Goal: Communication & Community: Answer question/provide support

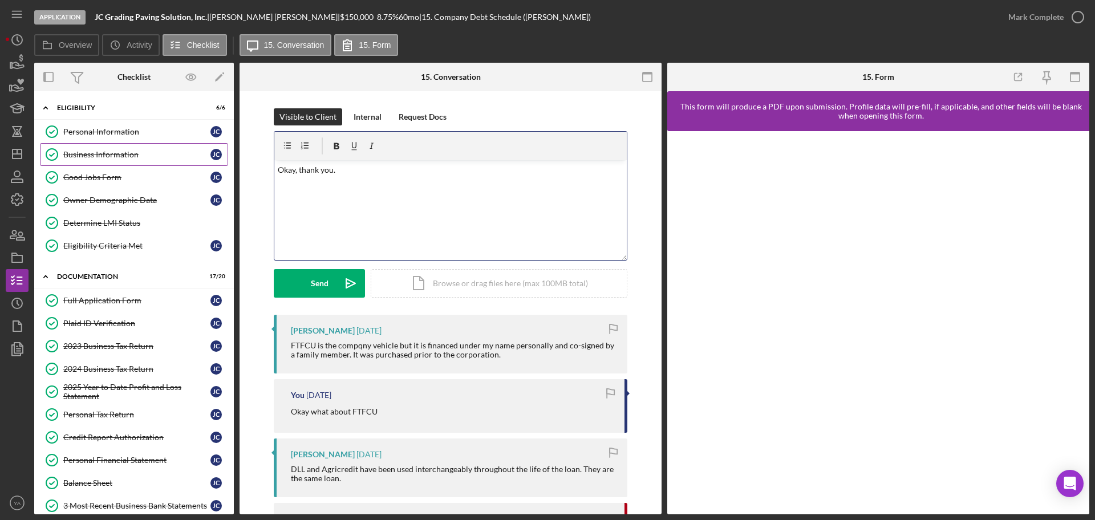
click at [120, 159] on link "Business Information Business Information [PERSON_NAME]" at bounding box center [134, 154] width 188 height 23
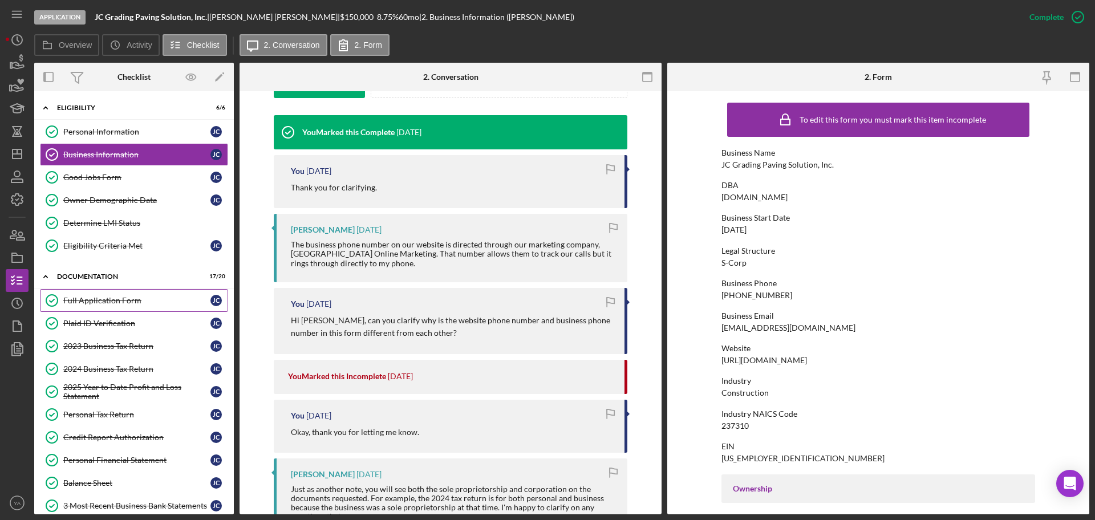
click at [120, 294] on link "Full Application Form Full Application Form [PERSON_NAME]" at bounding box center [134, 300] width 188 height 23
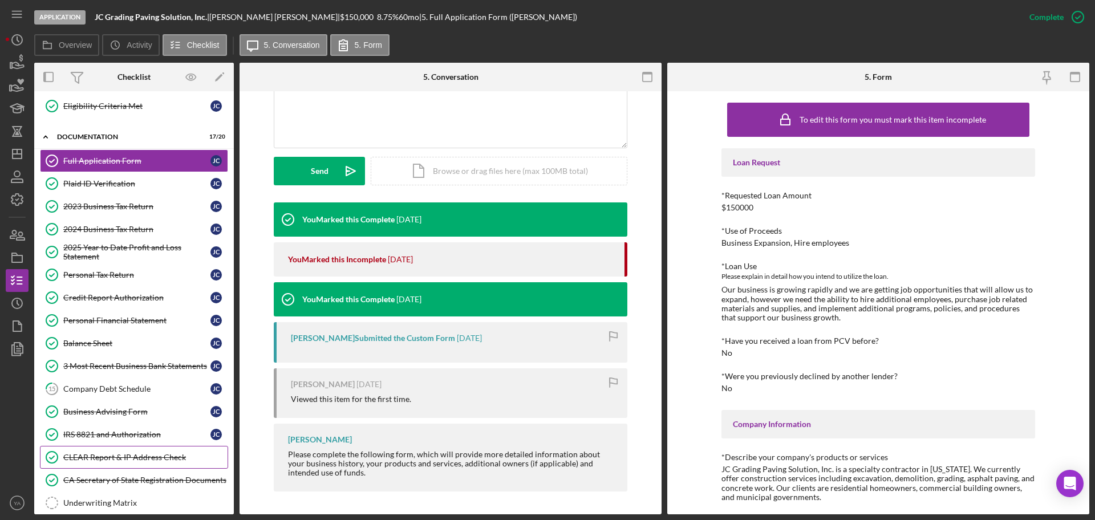
scroll to position [294, 0]
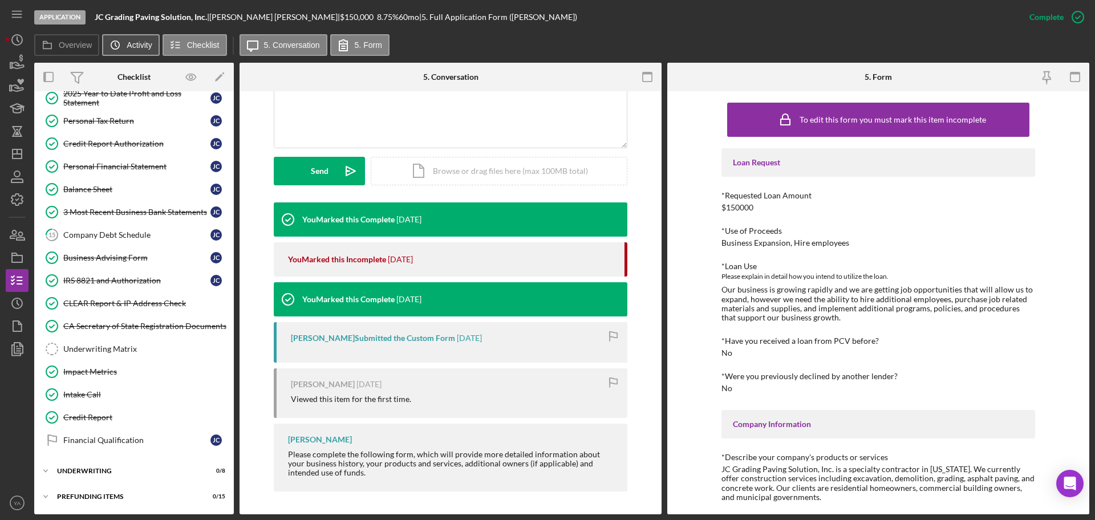
click at [124, 47] on icon "Icon/History" at bounding box center [115, 45] width 23 height 23
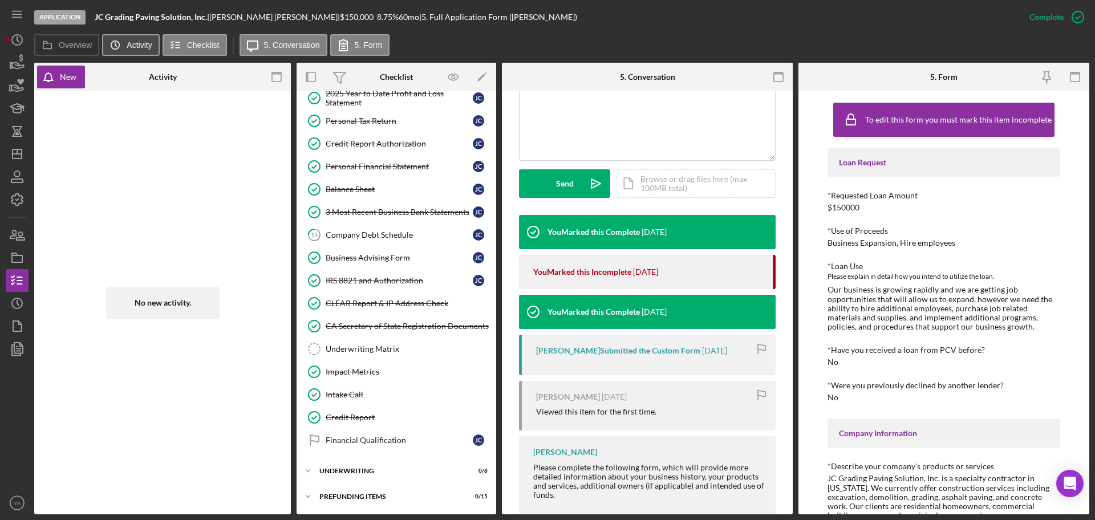
scroll to position [282, 0]
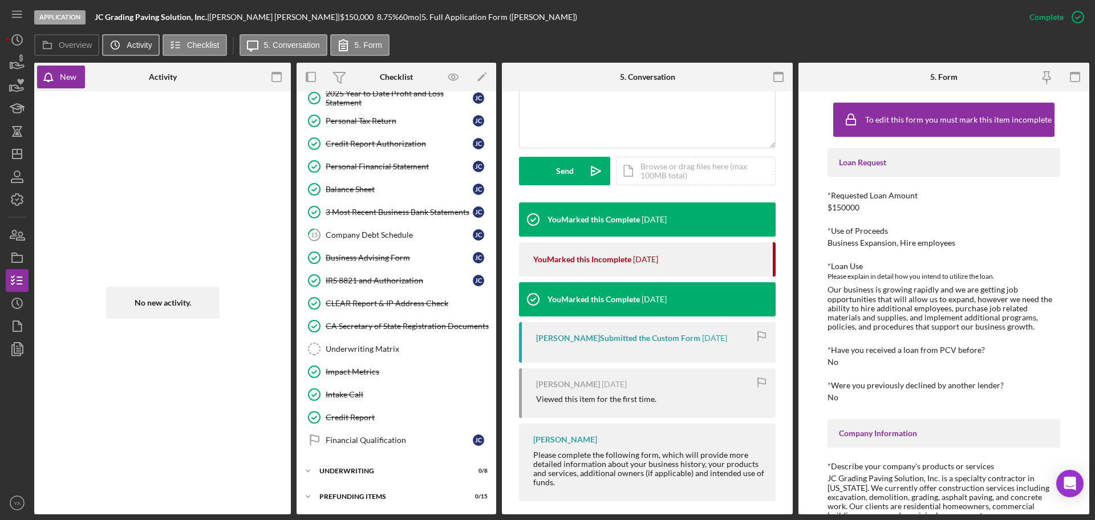
click at [115, 50] on icon "Icon/History" at bounding box center [115, 45] width 23 height 23
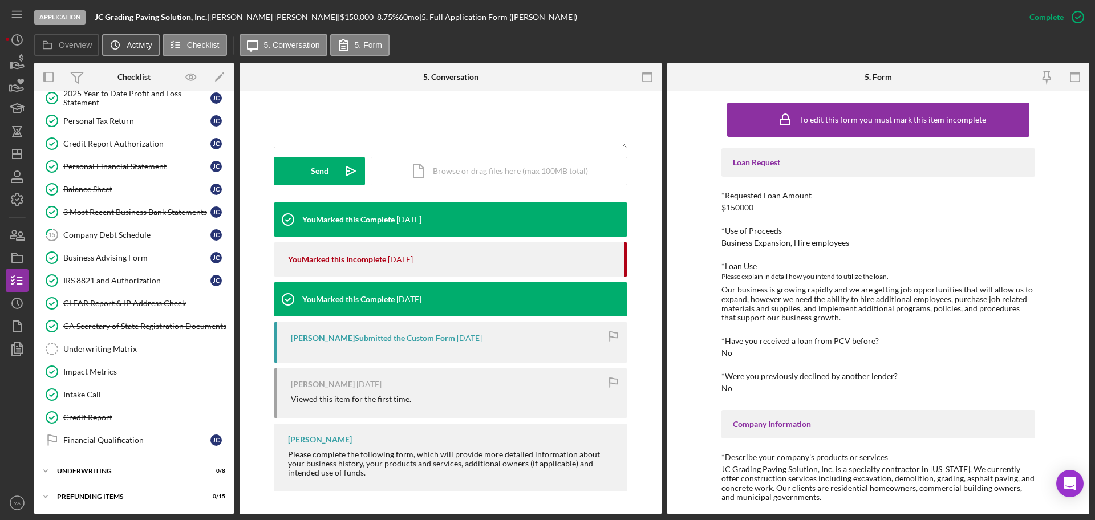
click at [115, 46] on icon "Icon/History" at bounding box center [115, 45] width 23 height 23
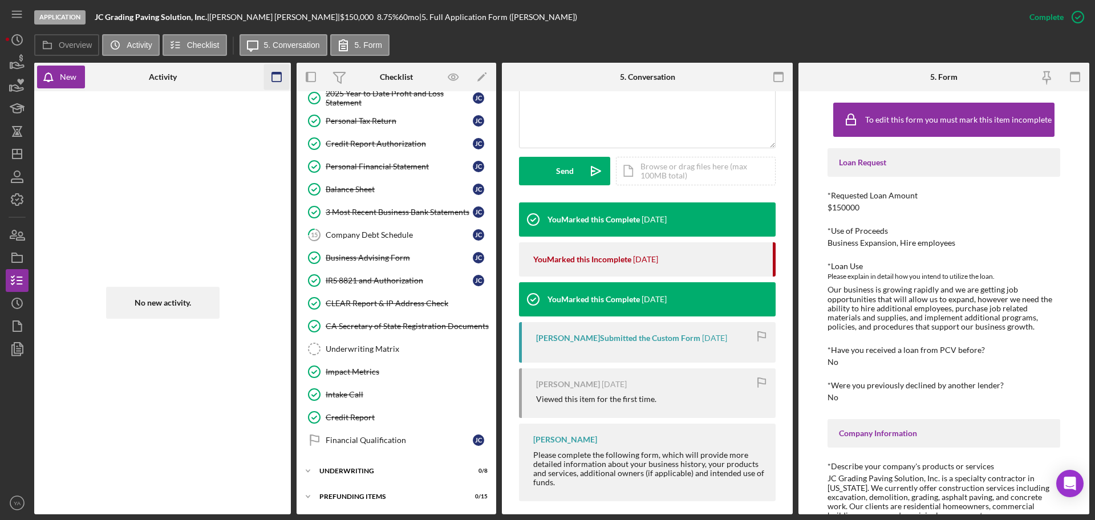
click at [280, 84] on icon "button" at bounding box center [277, 77] width 26 height 26
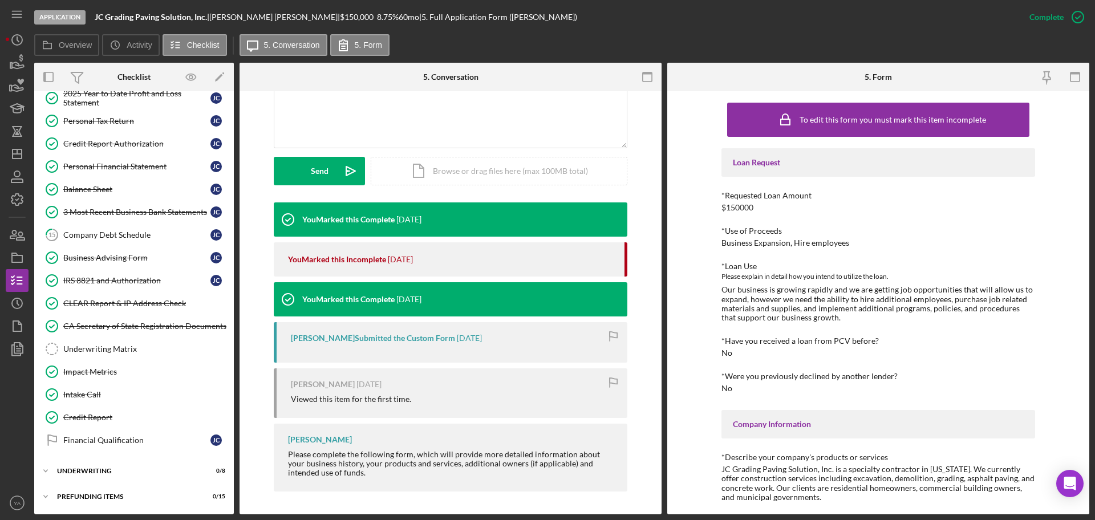
scroll to position [269, 0]
click at [129, 238] on div "Company Debt Schedule" at bounding box center [136, 234] width 147 height 9
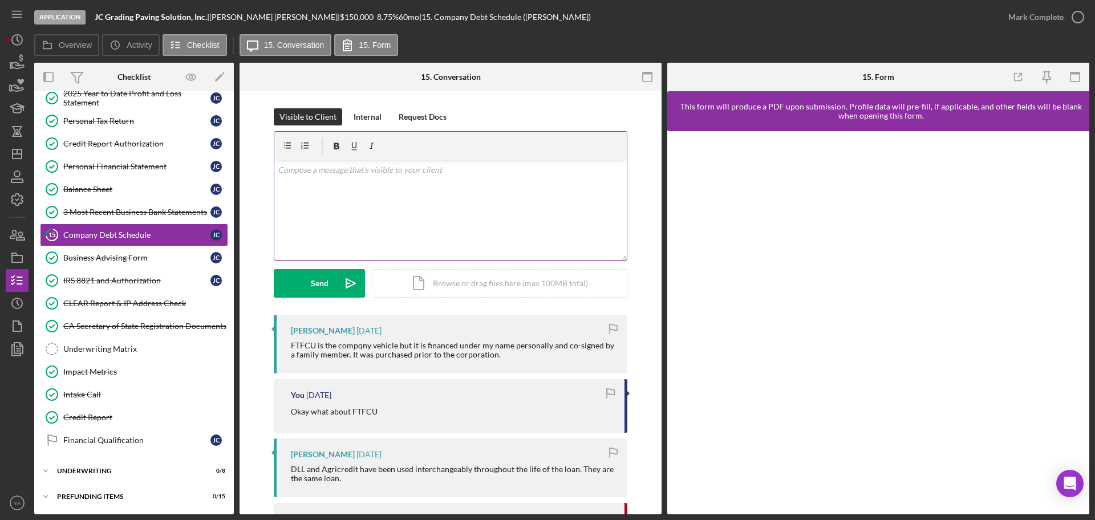
click at [526, 194] on div "v Color teal Color pink Remove color Add row above Add row below Add column bef…" at bounding box center [450, 210] width 352 height 100
click at [387, 223] on div "v Color teal Color pink Remove color Add row above Add row below Add column bef…" at bounding box center [450, 210] width 352 height 100
click at [398, 227] on div "v Color teal Color pink Remove color Add row above Add row below Add column bef…" at bounding box center [450, 210] width 352 height 100
click at [314, 169] on p "Okay, than kyou for the information." at bounding box center [451, 170] width 346 height 13
click at [405, 200] on div "v Color teal Color pink Remove color Add row above Add row below Add column bef…" at bounding box center [450, 210] width 352 height 100
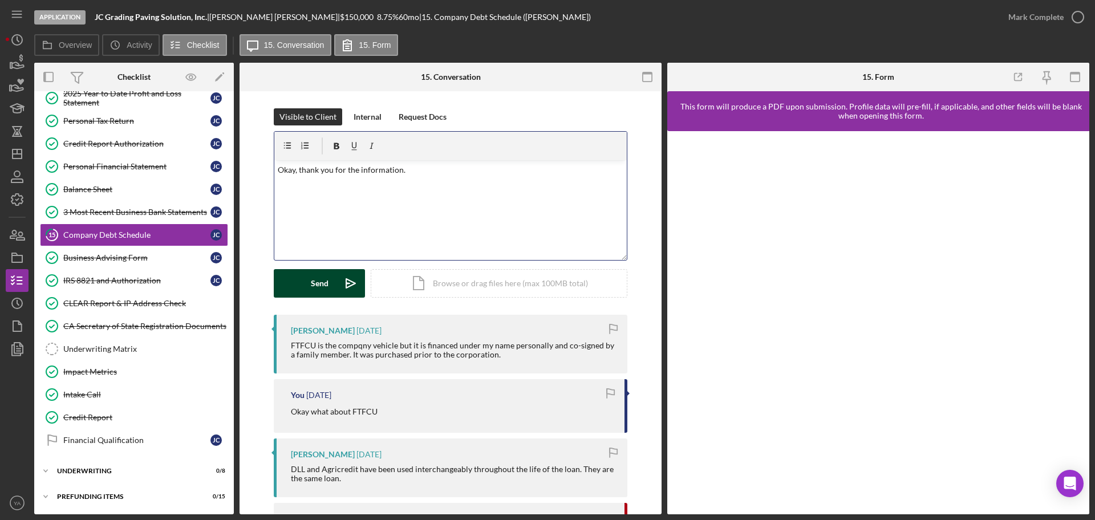
click at [336, 291] on icon "Icon/icon-invite-send" at bounding box center [350, 283] width 29 height 29
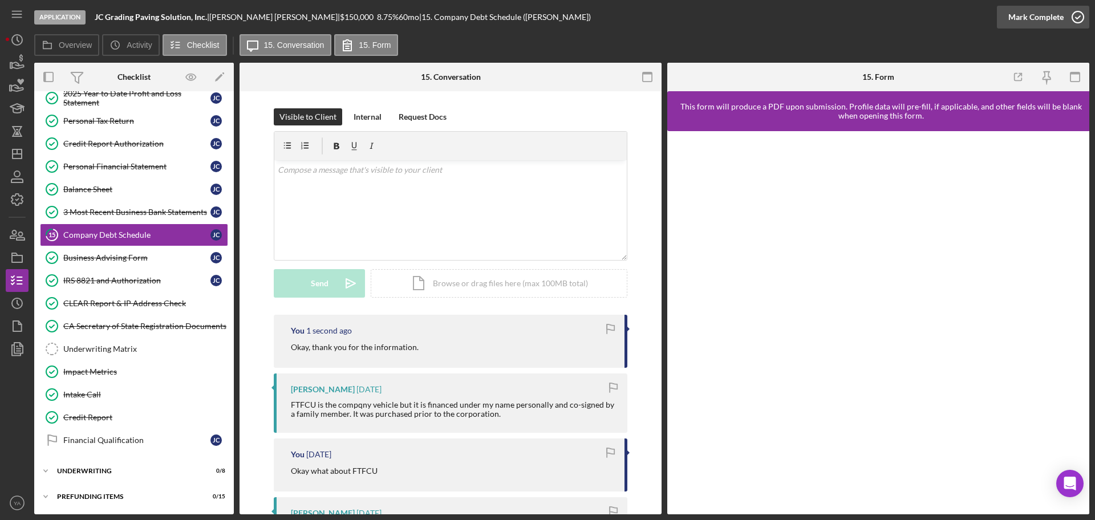
click at [1075, 24] on icon "button" at bounding box center [1077, 17] width 29 height 29
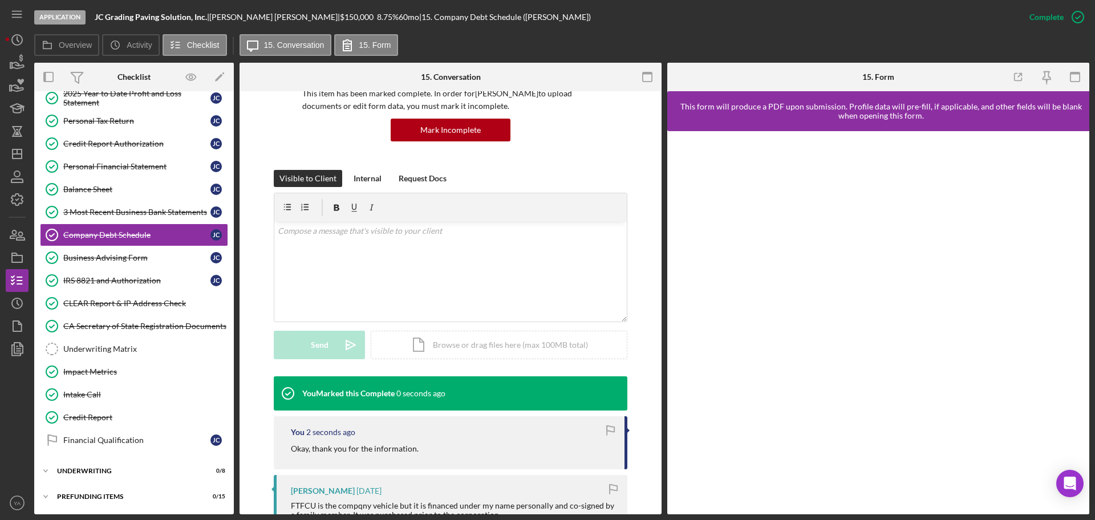
scroll to position [214, 0]
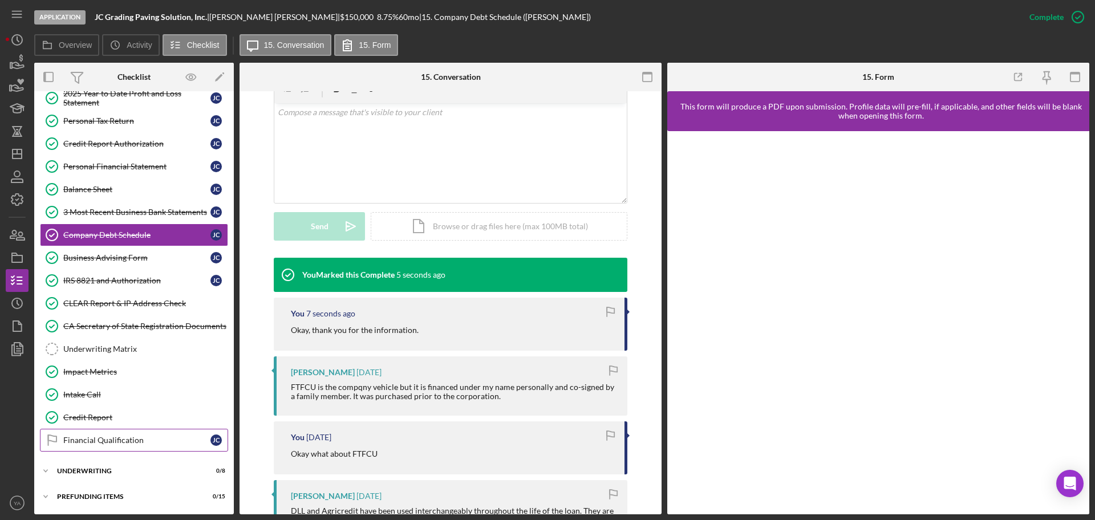
click at [127, 430] on link "Financial Qualification Financial Qualification [PERSON_NAME]" at bounding box center [134, 440] width 188 height 23
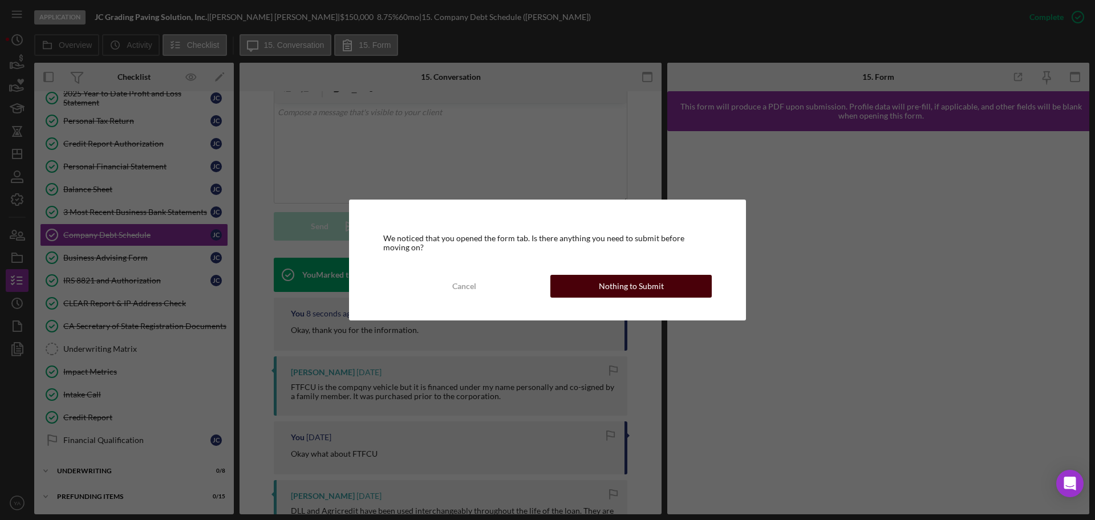
click at [616, 277] on div "Nothing to Submit" at bounding box center [631, 286] width 65 height 23
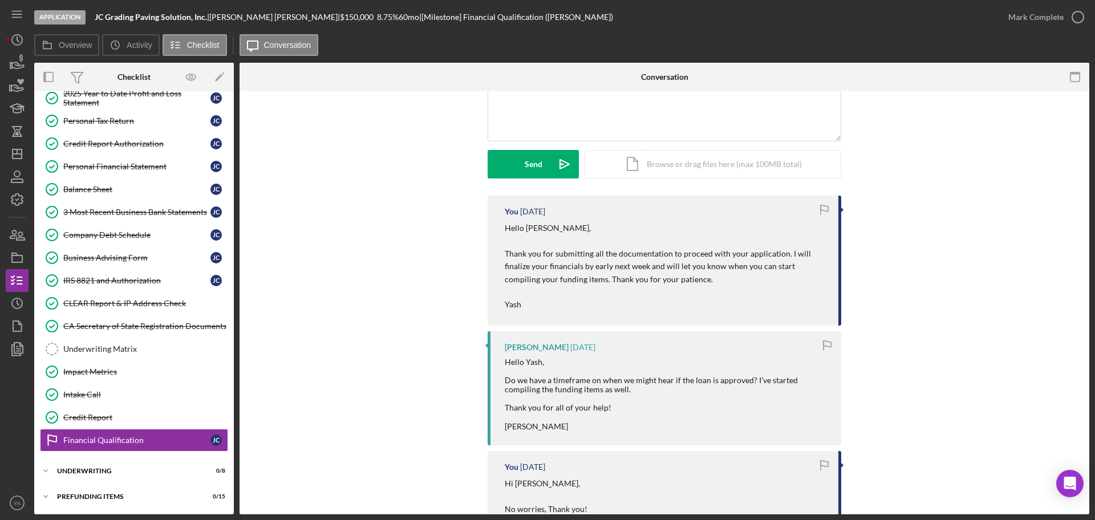
scroll to position [143, 0]
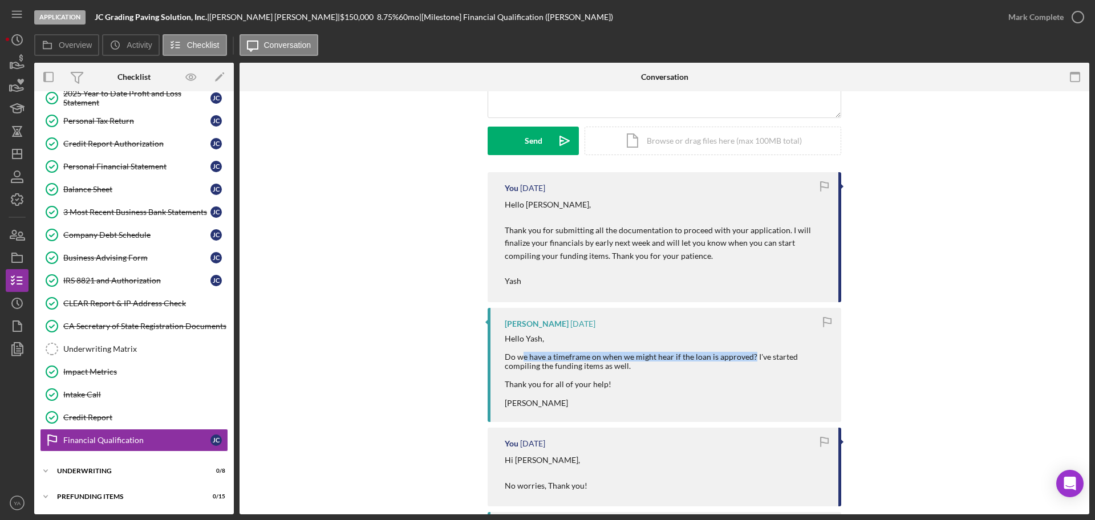
drag, startPoint x: 522, startPoint y: 361, endPoint x: 748, endPoint y: 360, distance: 225.8
click at [748, 360] on div "Hello Yash, Do we have a timeframe on when we might hear if the loan is approve…" at bounding box center [667, 371] width 325 height 74
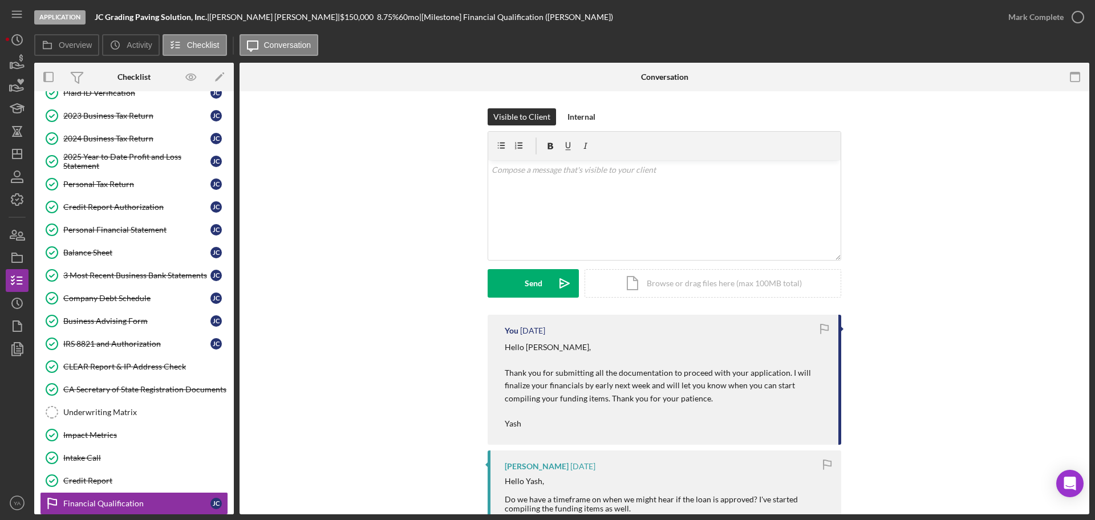
scroll to position [9, 0]
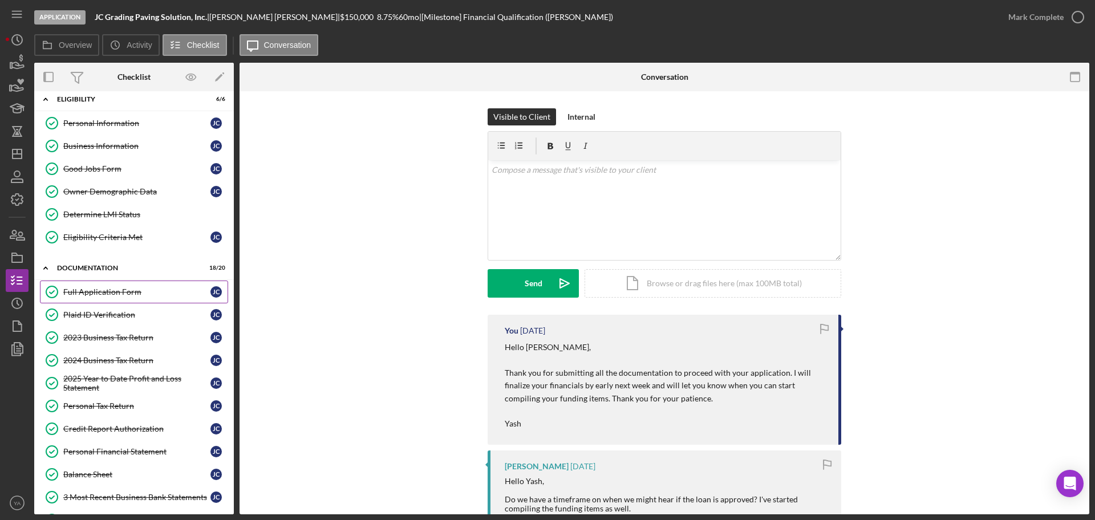
click at [117, 291] on div "Full Application Form" at bounding box center [136, 291] width 147 height 9
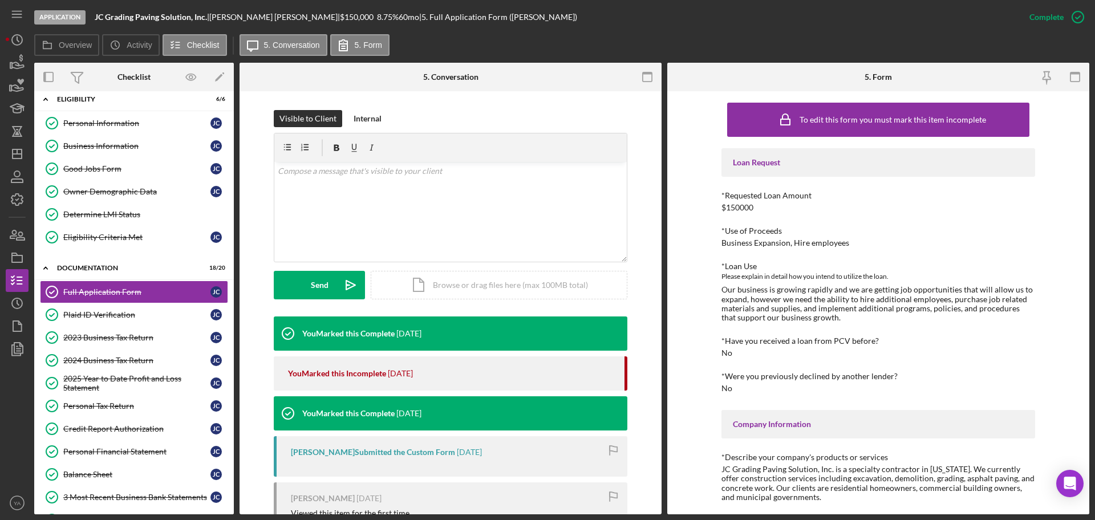
scroll to position [269, 0]
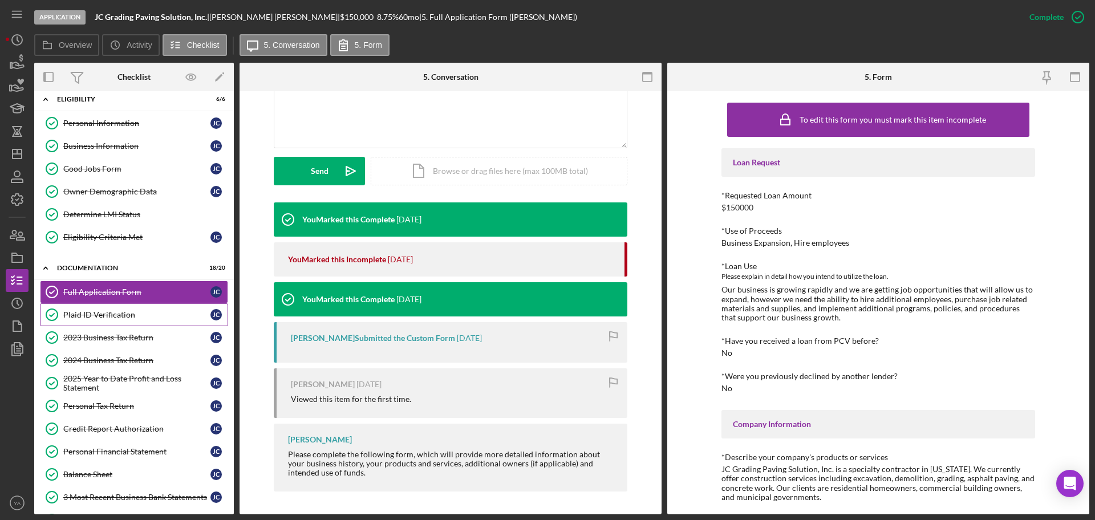
click at [152, 308] on link "Plaid ID Verification Plaid ID Verification [PERSON_NAME]" at bounding box center [134, 314] width 188 height 23
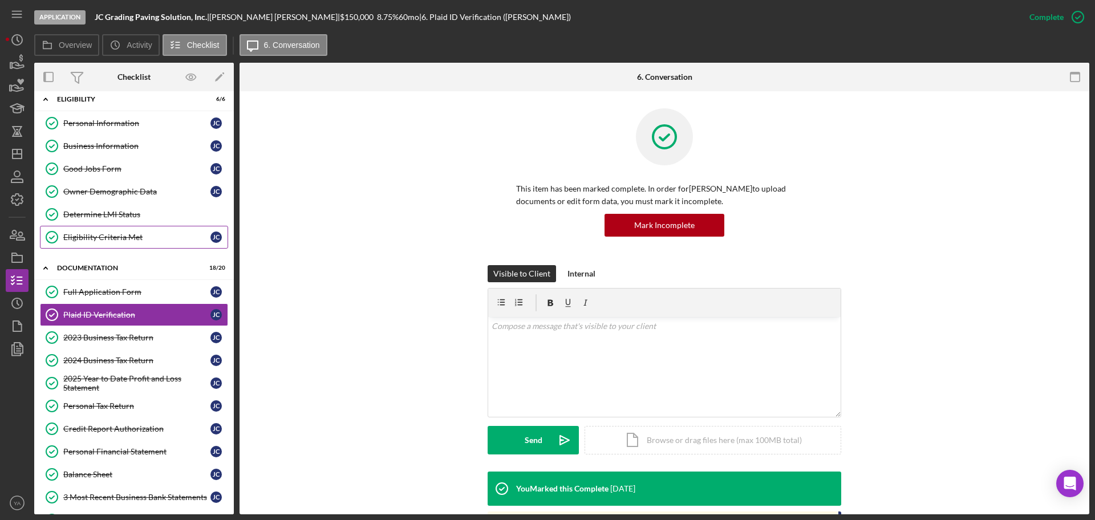
click at [129, 239] on div "Eligibility Criteria Met" at bounding box center [136, 237] width 147 height 9
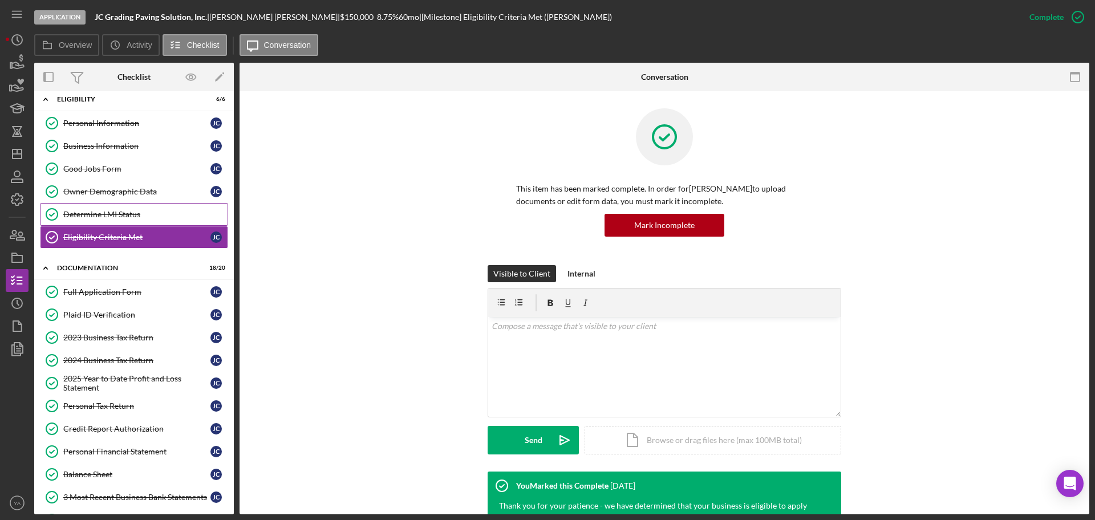
click at [153, 203] on link "Determine LMI Status Determine LMI Status" at bounding box center [134, 214] width 188 height 23
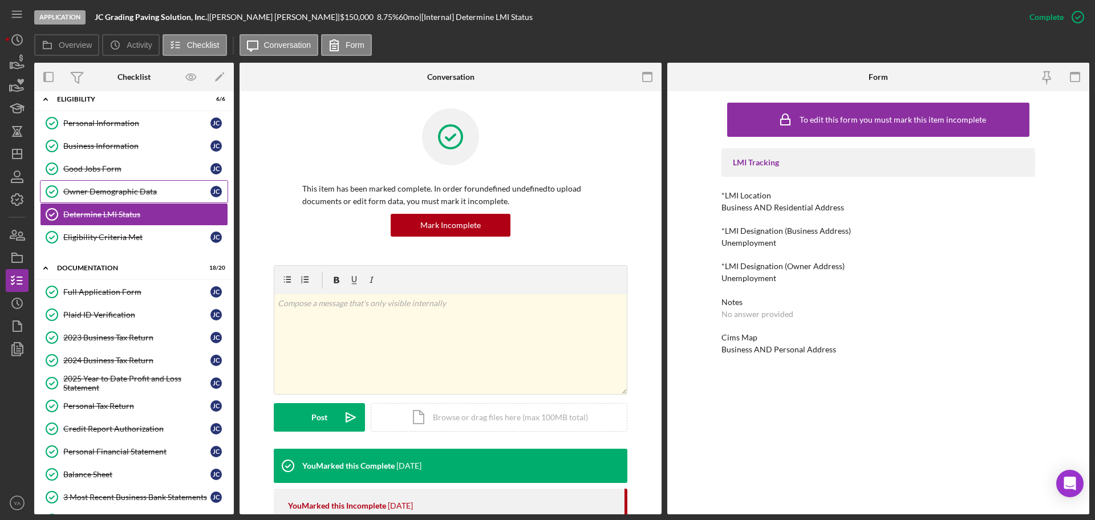
click at [145, 196] on link "Owner Demographic Data Owner Demographic Data [PERSON_NAME]" at bounding box center [134, 191] width 188 height 23
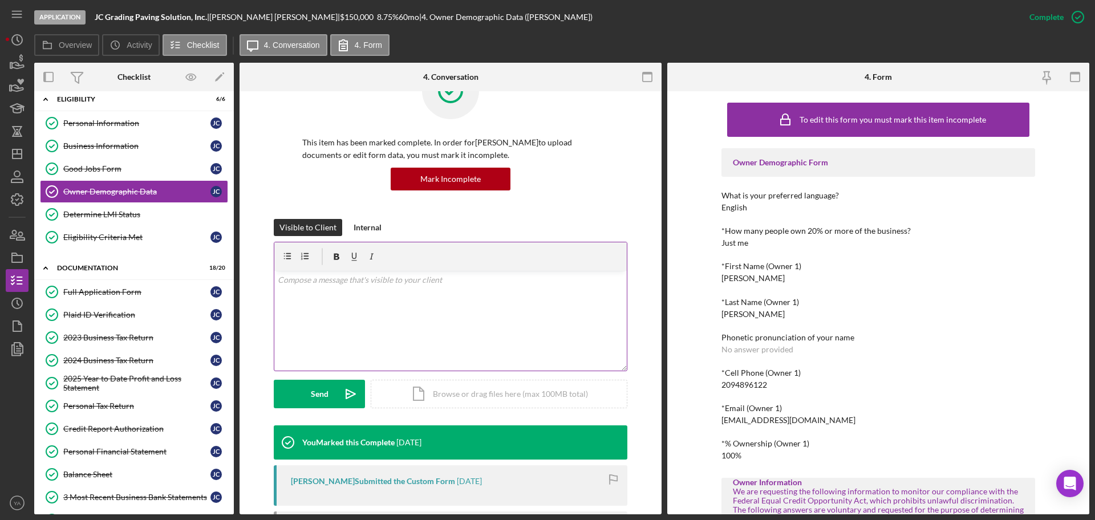
scroll to position [178, 0]
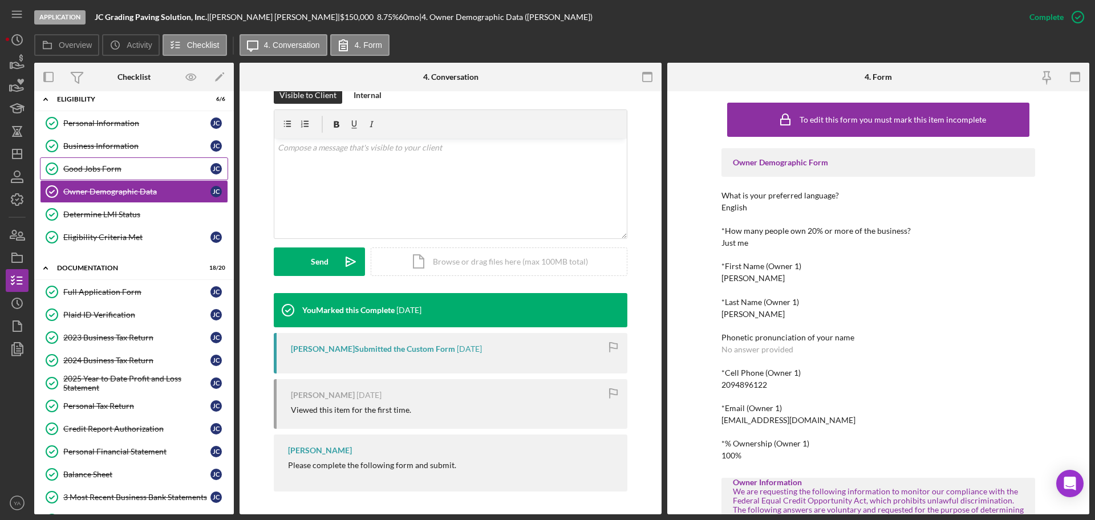
click at [104, 161] on link "Good Jobs Form Good Jobs Form [PERSON_NAME]" at bounding box center [134, 168] width 188 height 23
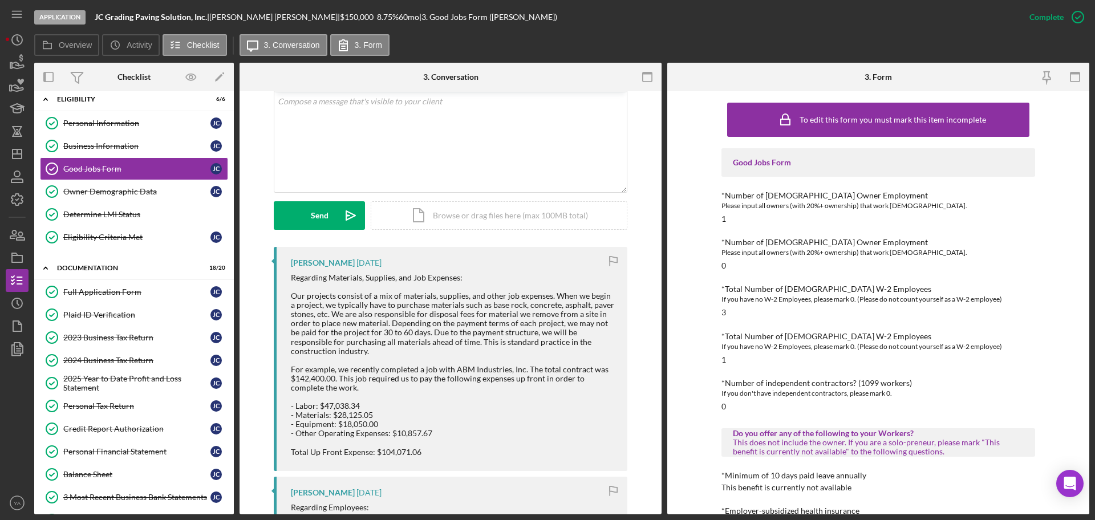
scroll to position [143, 0]
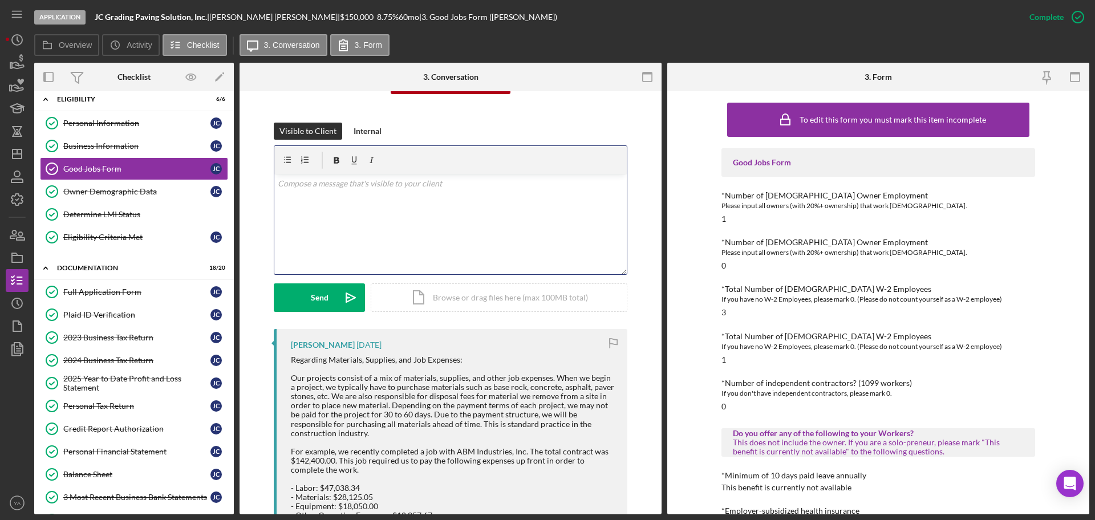
click at [370, 227] on div "v Color teal Color pink Remove color Add row above Add row below Add column bef…" at bounding box center [450, 224] width 352 height 100
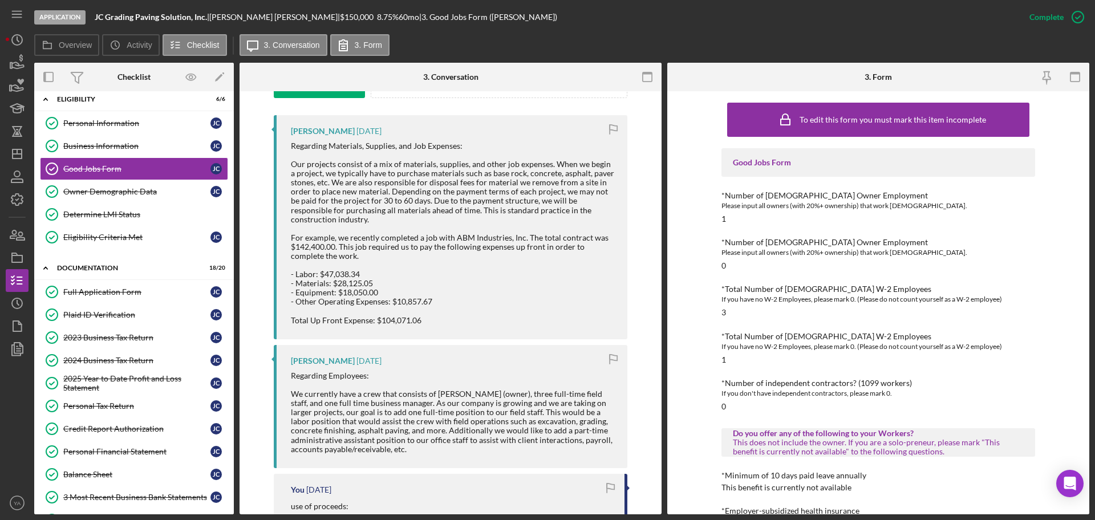
scroll to position [285, 0]
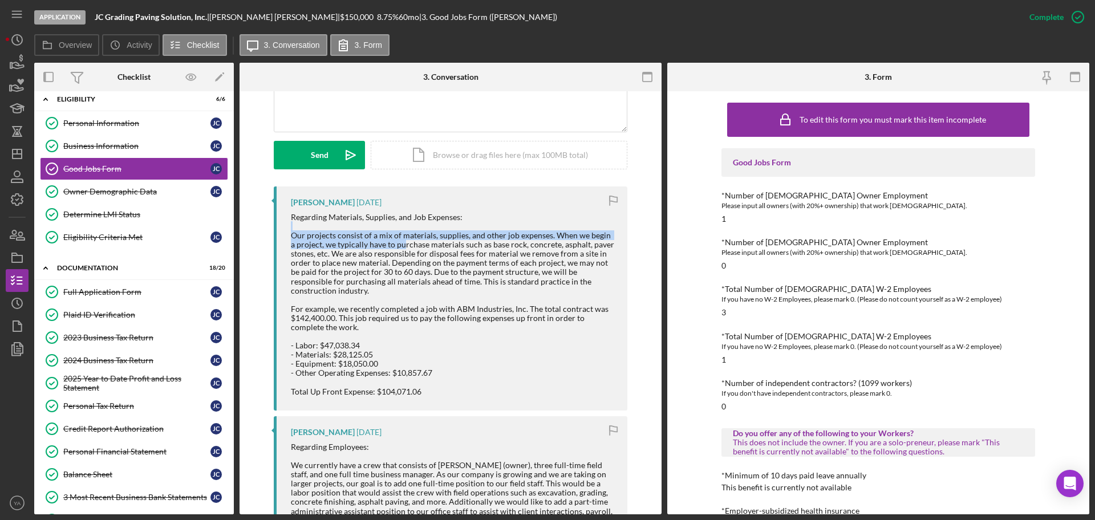
drag, startPoint x: 303, startPoint y: 225, endPoint x: 396, endPoint y: 249, distance: 96.5
click at [396, 249] on div "Regarding Materials, Supplies, and Job Expenses: Our projects consist of a mix …" at bounding box center [453, 305] width 325 height 184
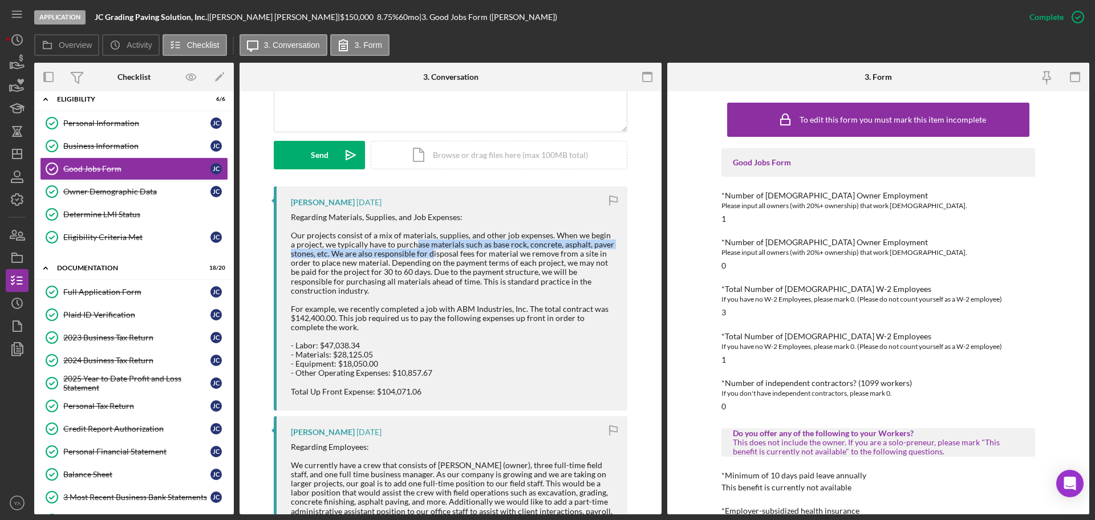
click at [430, 251] on div "Regarding Materials, Supplies, and Job Expenses: Our projects consist of a mix …" at bounding box center [453, 305] width 325 height 184
click at [404, 242] on div "Regarding Materials, Supplies, and Job Expenses: Our projects consist of a mix …" at bounding box center [453, 305] width 325 height 184
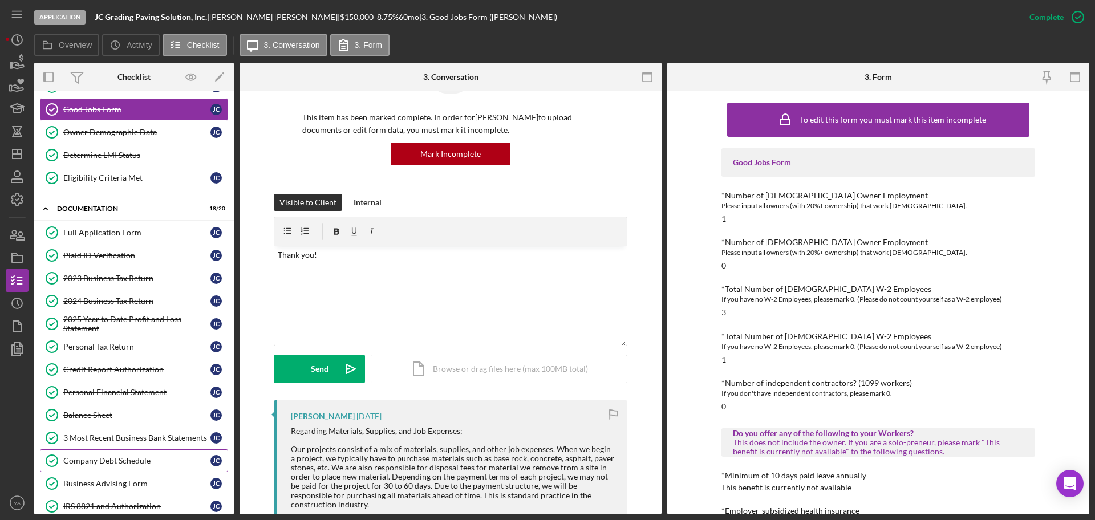
scroll to position [0, 0]
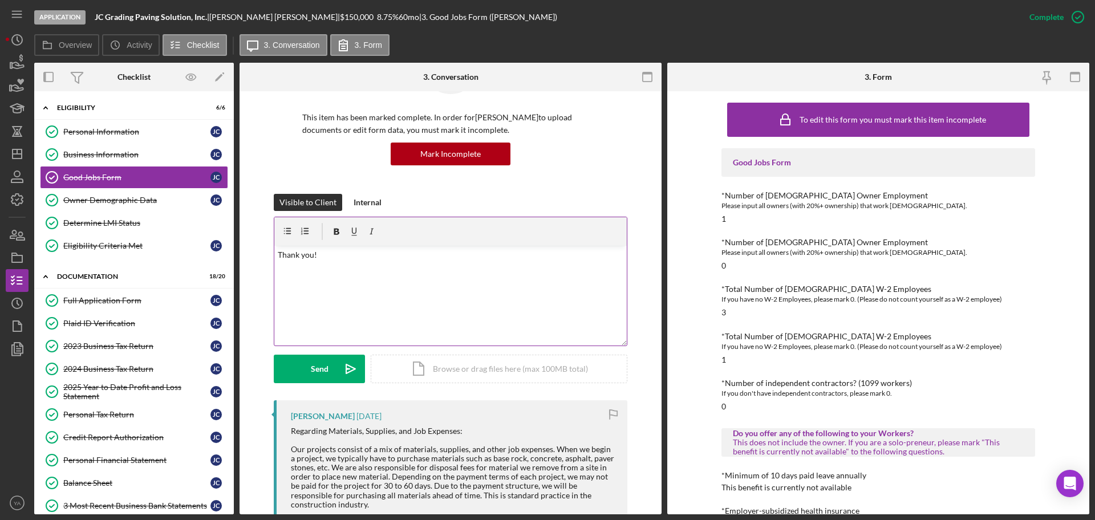
click at [360, 273] on div "v Color teal Color pink Remove color Add row above Add row below Add column bef…" at bounding box center [450, 296] width 352 height 100
click at [414, 274] on div "v Color teal Color pink Remove color Add row above Add row below Add column bef…" at bounding box center [450, 296] width 352 height 100
click at [389, 314] on div "v Color teal Color pink Remove color Add row above Add row below Add column bef…" at bounding box center [450, 296] width 352 height 100
click at [318, 252] on p "Thank you fo the clarification!" at bounding box center [451, 255] width 346 height 13
click at [319, 256] on p "Thank you fo the clarification!" at bounding box center [451, 255] width 346 height 13
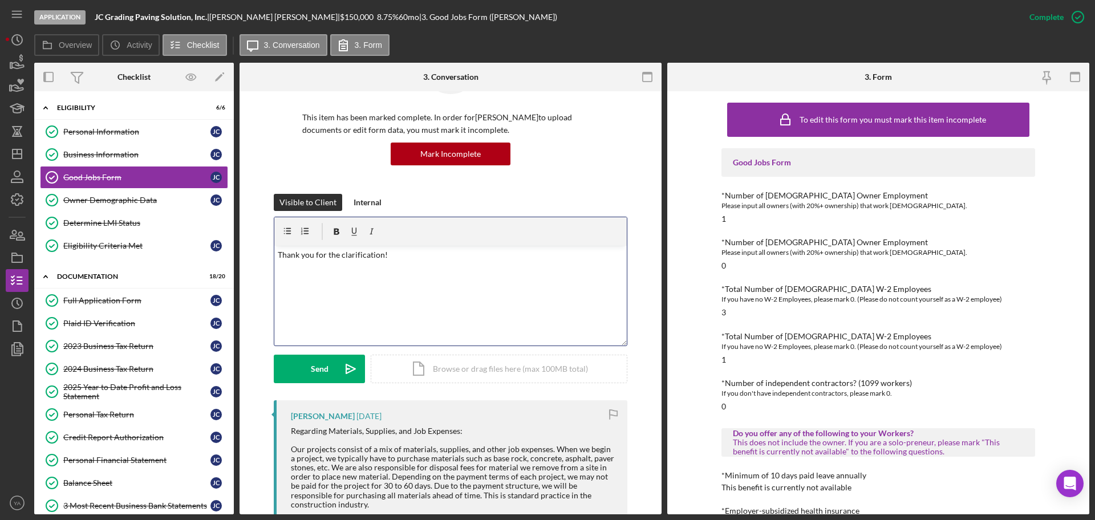
click at [343, 288] on div "v Color teal Color pink Remove color Add row above Add row below Add column bef…" at bounding box center [450, 296] width 352 height 100
click at [405, 275] on div "v Color teal Color pink Remove color Add row above Add row below Add column bef…" at bounding box center [450, 296] width 352 height 100
click at [315, 365] on div "Send" at bounding box center [320, 369] width 18 height 29
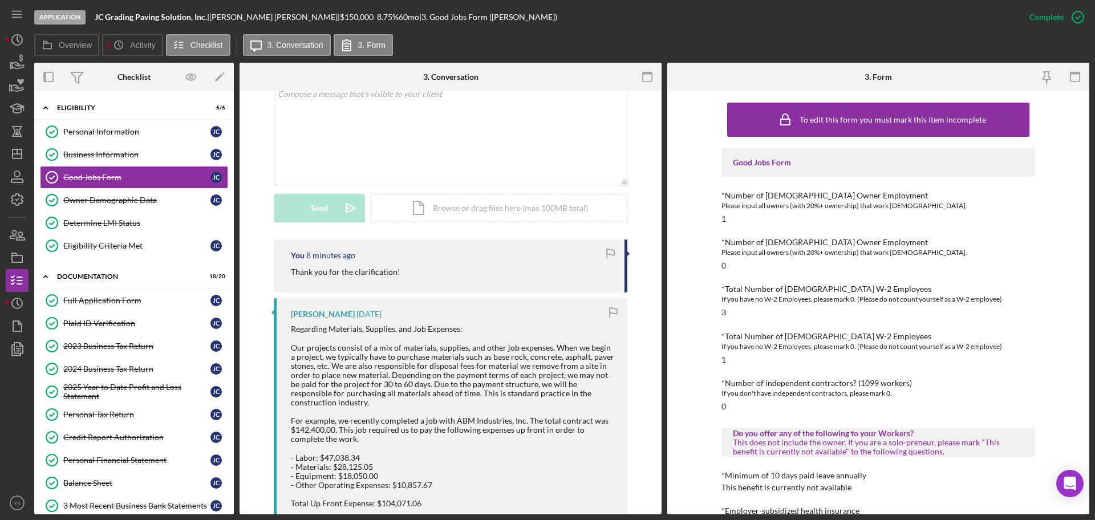
scroll to position [285, 0]
